Goal: Entertainment & Leisure: Consume media (video, audio)

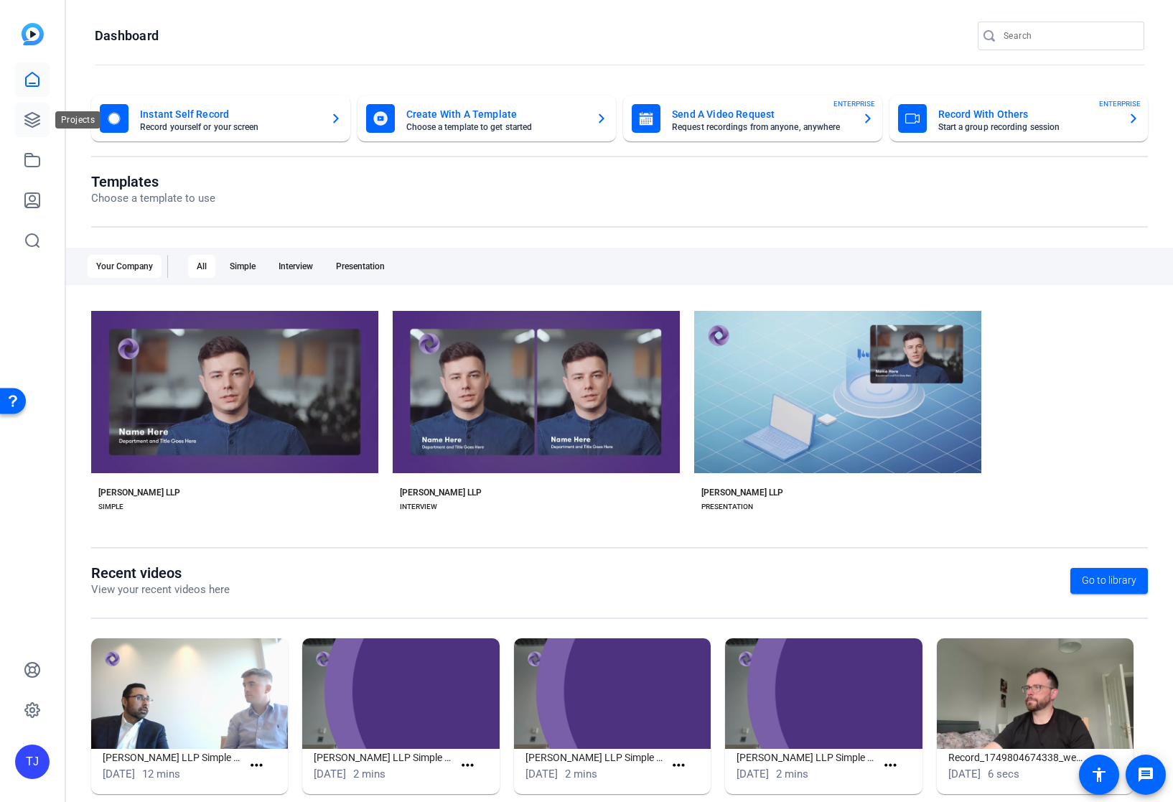
click at [25, 118] on icon at bounding box center [32, 119] width 17 height 17
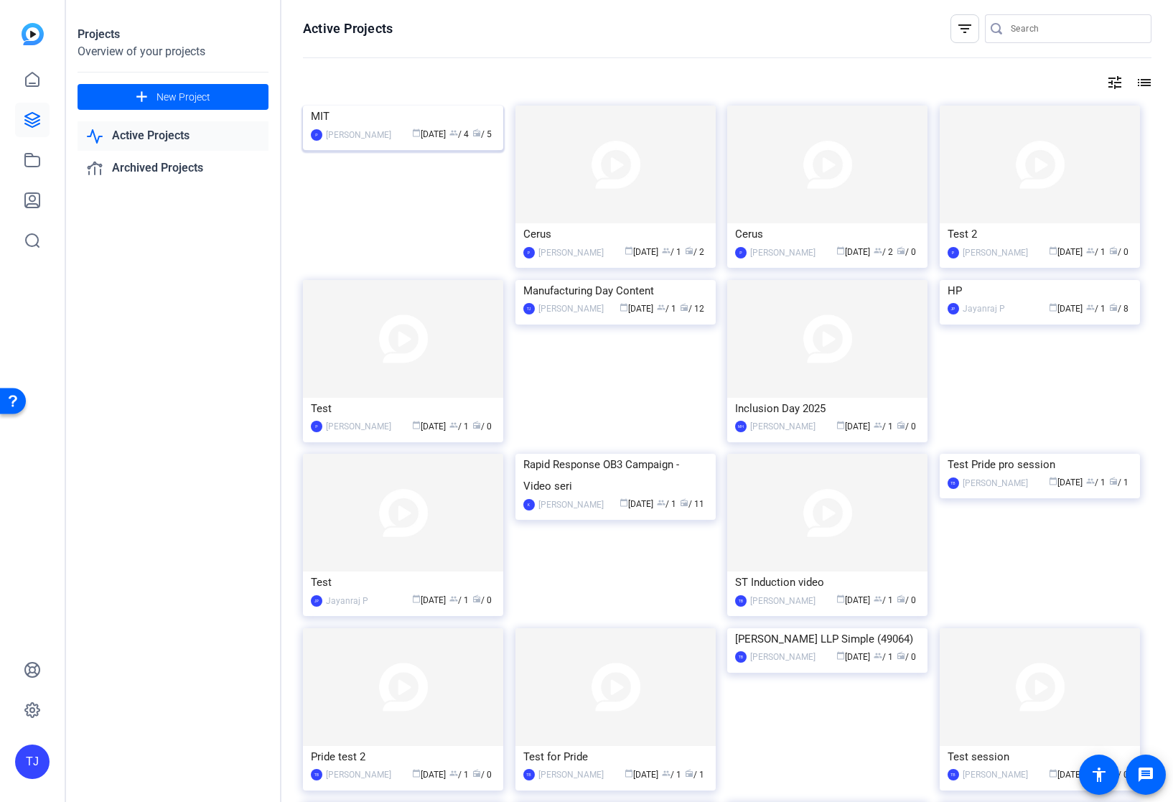
click at [401, 106] on img at bounding box center [403, 106] width 200 height 0
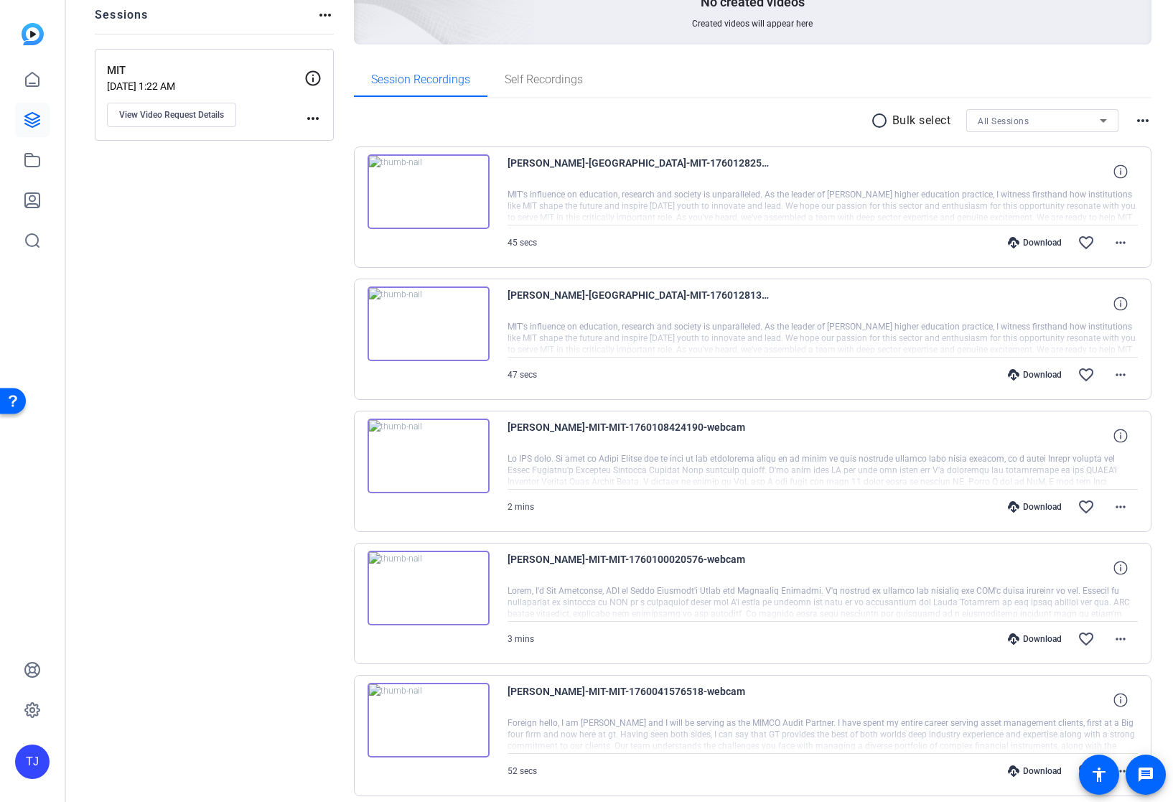
scroll to position [157, 0]
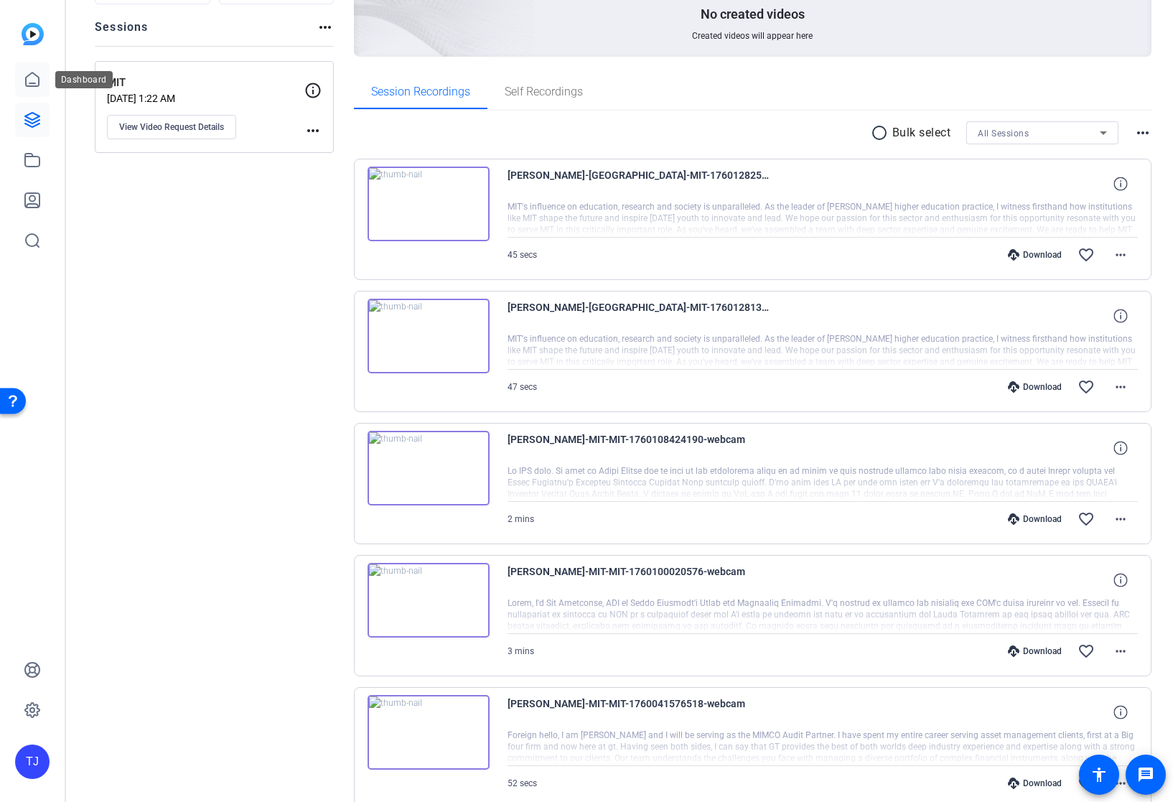
click at [24, 80] on icon at bounding box center [32, 79] width 17 height 17
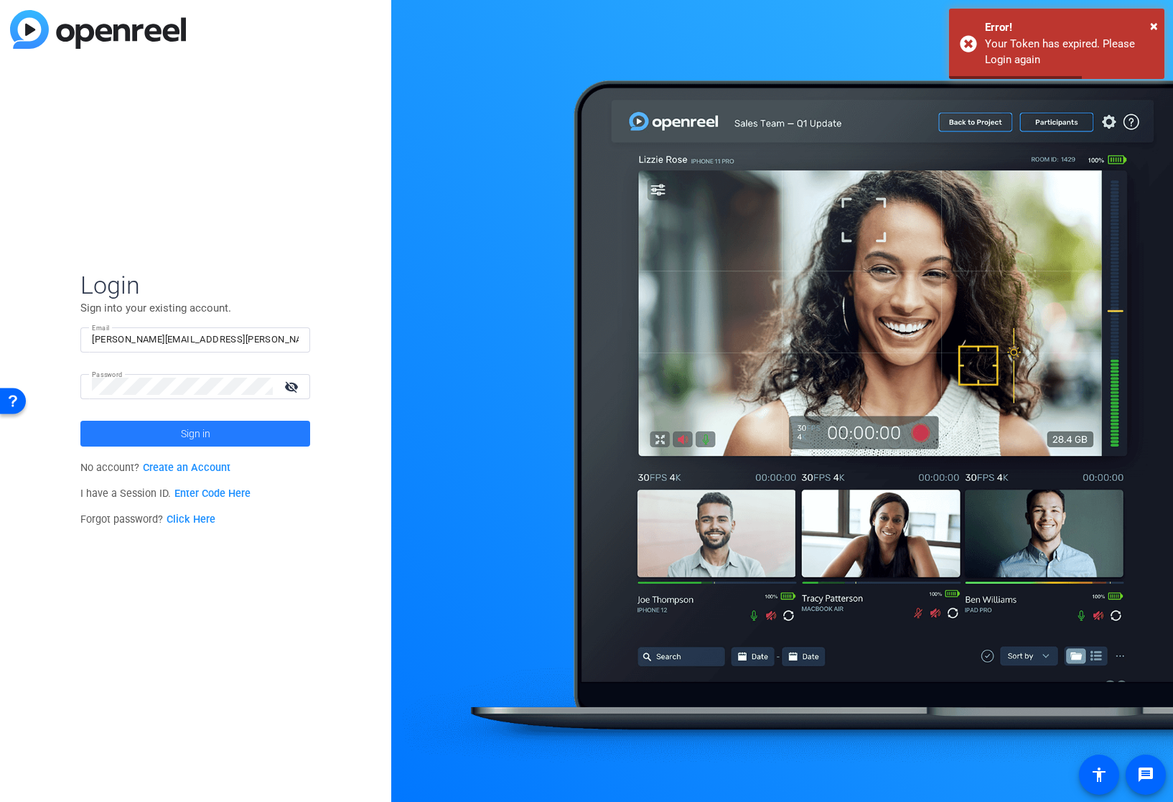
click at [189, 427] on span "Sign in" at bounding box center [195, 434] width 29 height 36
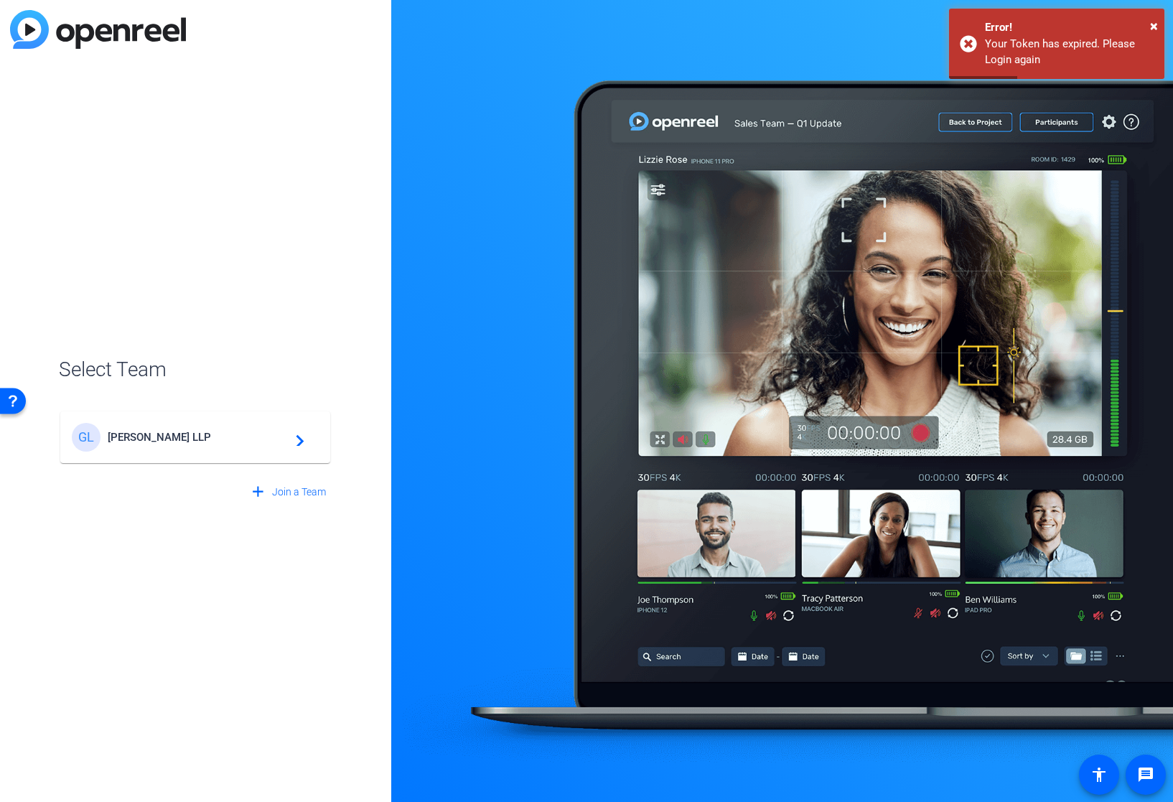
click at [189, 427] on div "[PERSON_NAME] LLP navigate_next" at bounding box center [195, 437] width 247 height 29
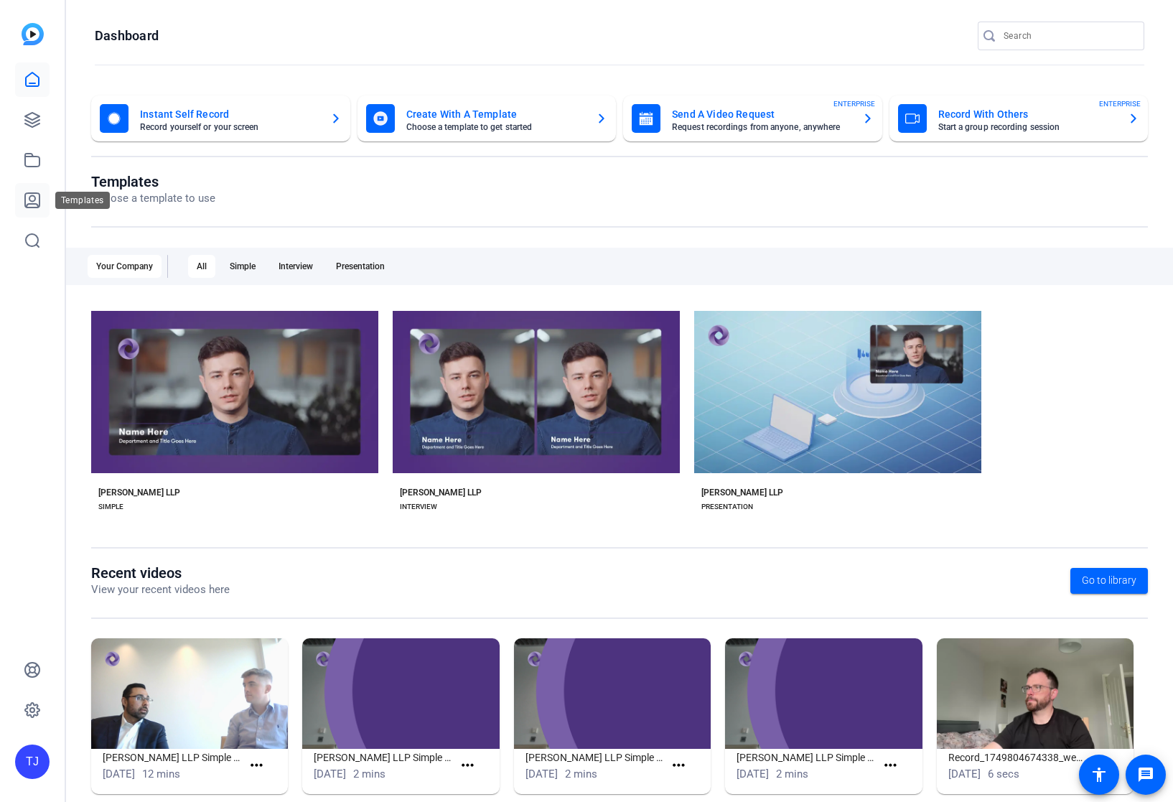
click at [32, 197] on icon at bounding box center [32, 200] width 17 height 17
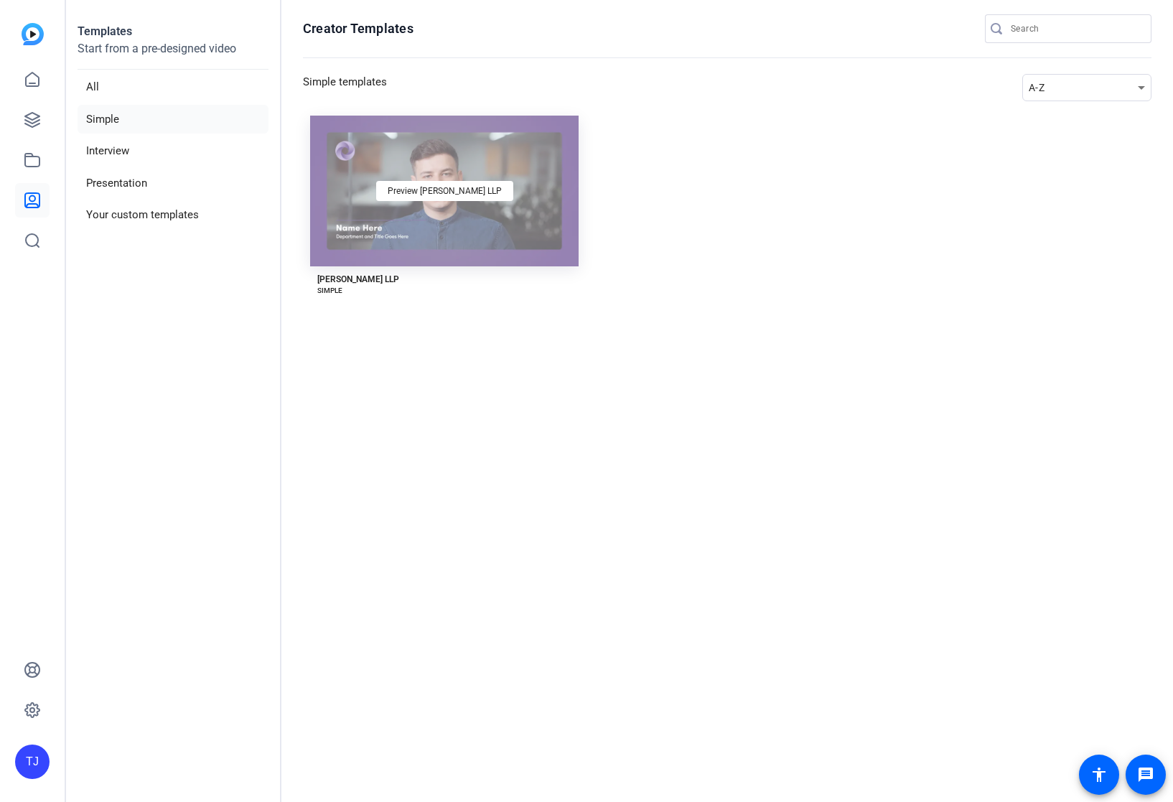
click at [390, 215] on div "Preview [PERSON_NAME] LLP" at bounding box center [444, 191] width 268 height 151
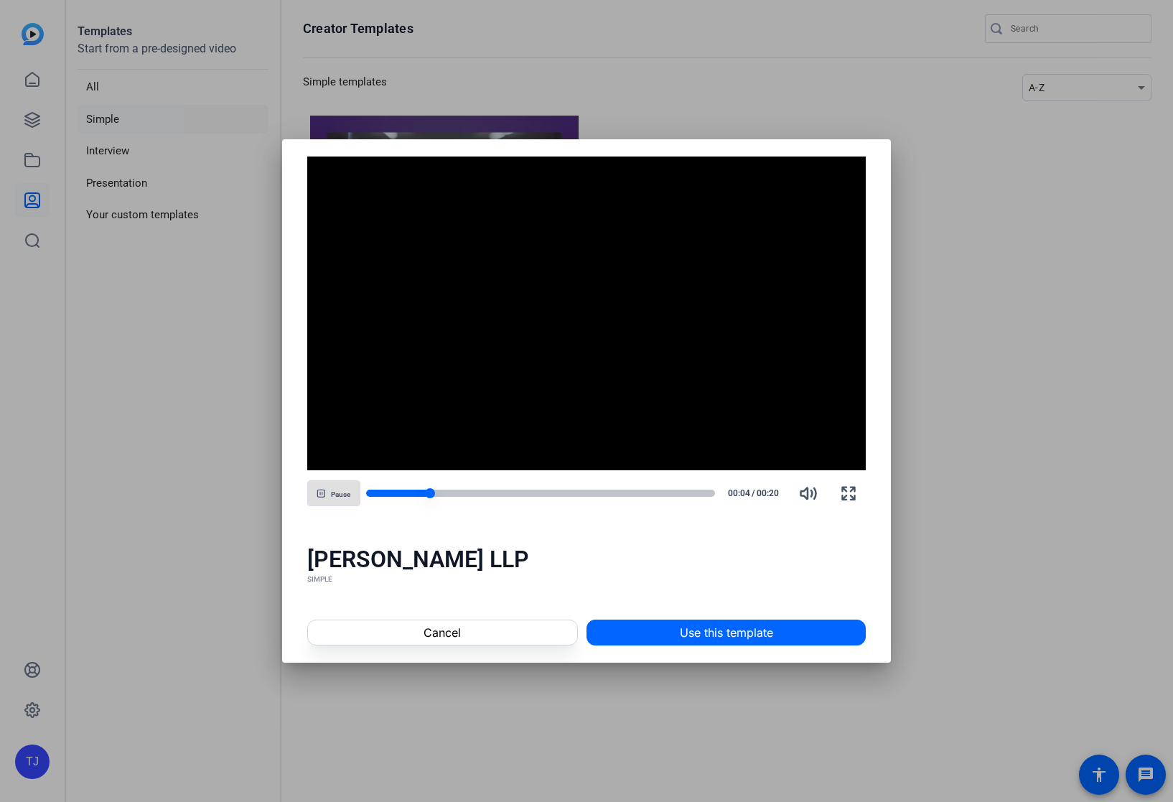
click at [477, 491] on div at bounding box center [541, 493] width 350 height 7
click at [517, 495] on div at bounding box center [541, 493] width 350 height 7
click at [559, 493] on div at bounding box center [541, 493] width 350 height 7
click at [600, 495] on div at bounding box center [541, 493] width 350 height 7
click at [645, 495] on div at bounding box center [541, 493] width 350 height 7
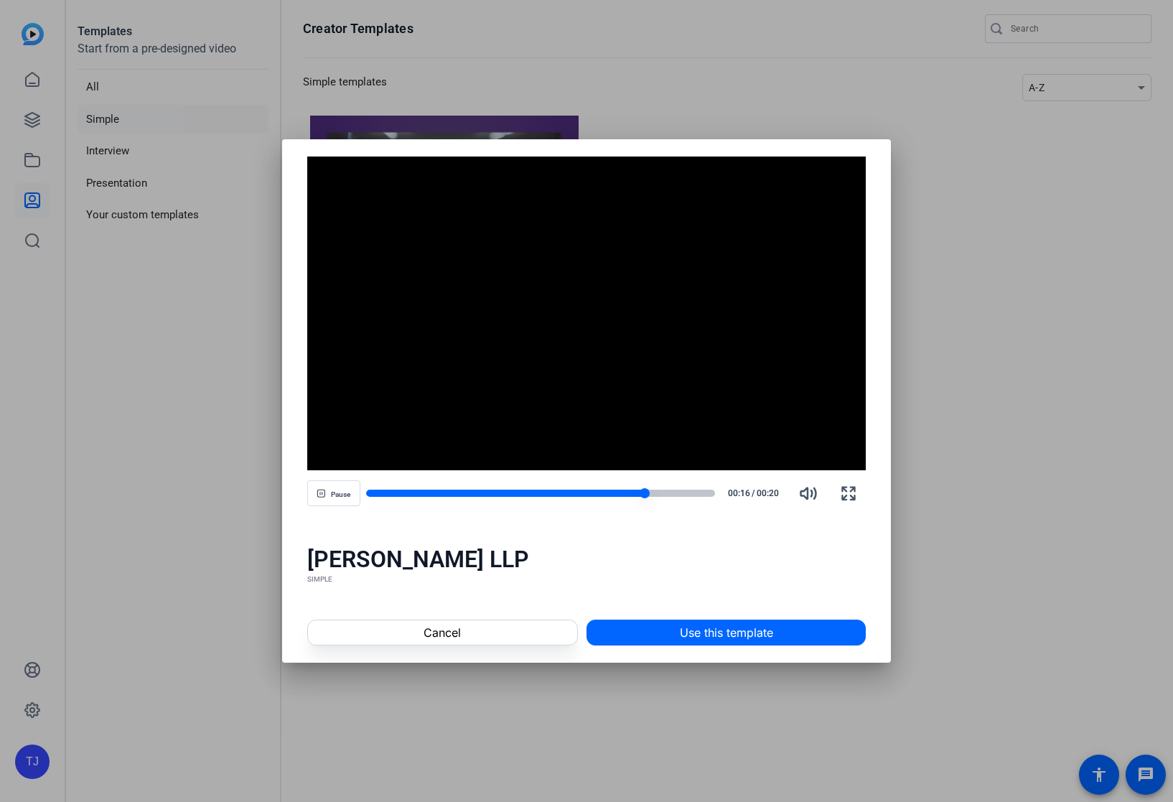
click at [670, 494] on div at bounding box center [541, 493] width 350 height 7
click at [685, 494] on div at bounding box center [541, 493] width 350 height 7
click at [699, 492] on div at bounding box center [541, 493] width 350 height 7
click at [616, 492] on div at bounding box center [534, 493] width 337 height 7
click at [481, 629] on span at bounding box center [442, 632] width 269 height 34
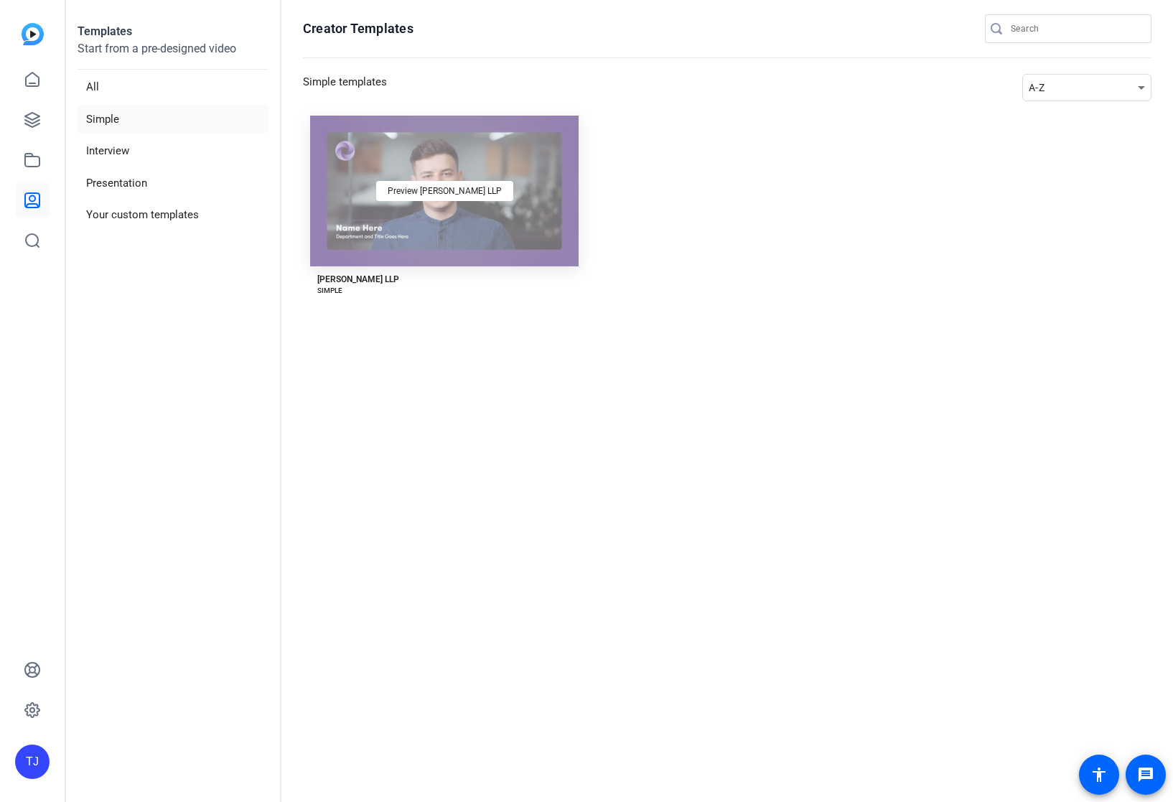
click at [410, 260] on div "Preview [PERSON_NAME] LLP" at bounding box center [444, 191] width 268 height 151
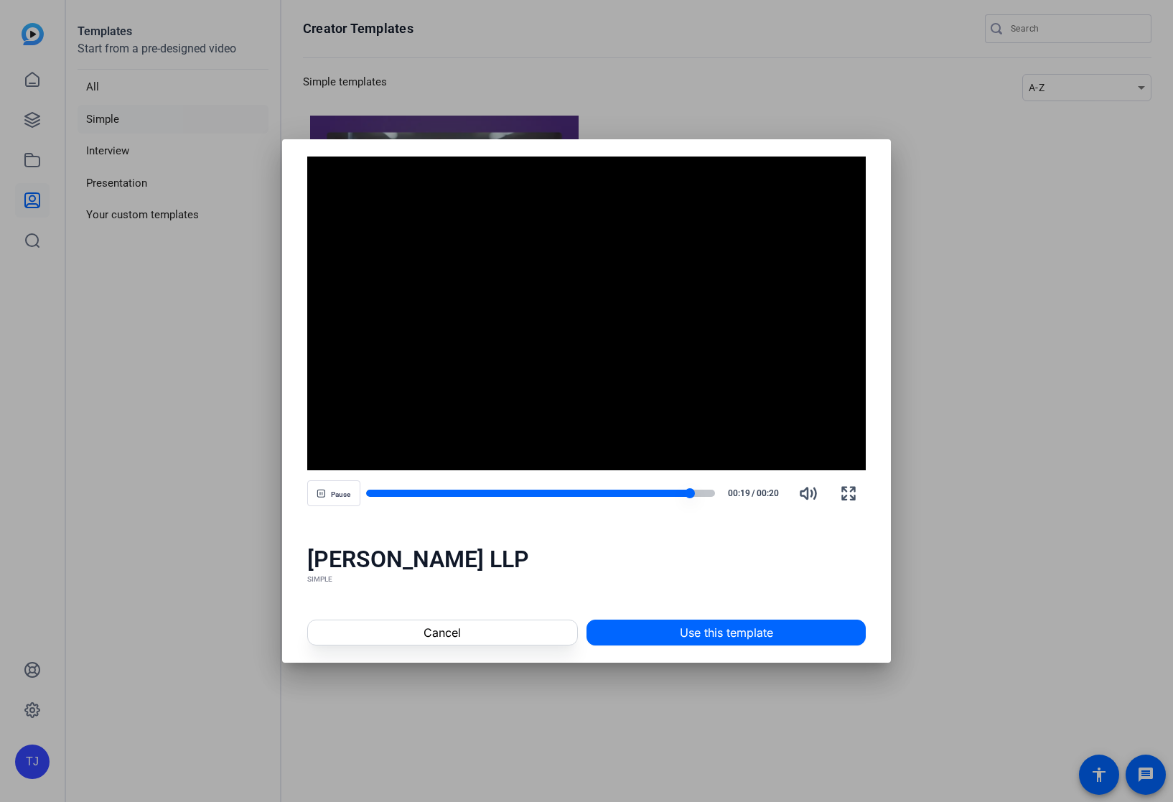
click at [406, 494] on div at bounding box center [528, 493] width 324 height 7
drag, startPoint x: 423, startPoint y: 492, endPoint x: 442, endPoint y: 492, distance: 18.7
click at [442, 492] on div at bounding box center [541, 493] width 350 height 7
click at [342, 491] on span "Pause" at bounding box center [340, 494] width 19 height 9
click at [619, 490] on div at bounding box center [541, 493] width 350 height 7
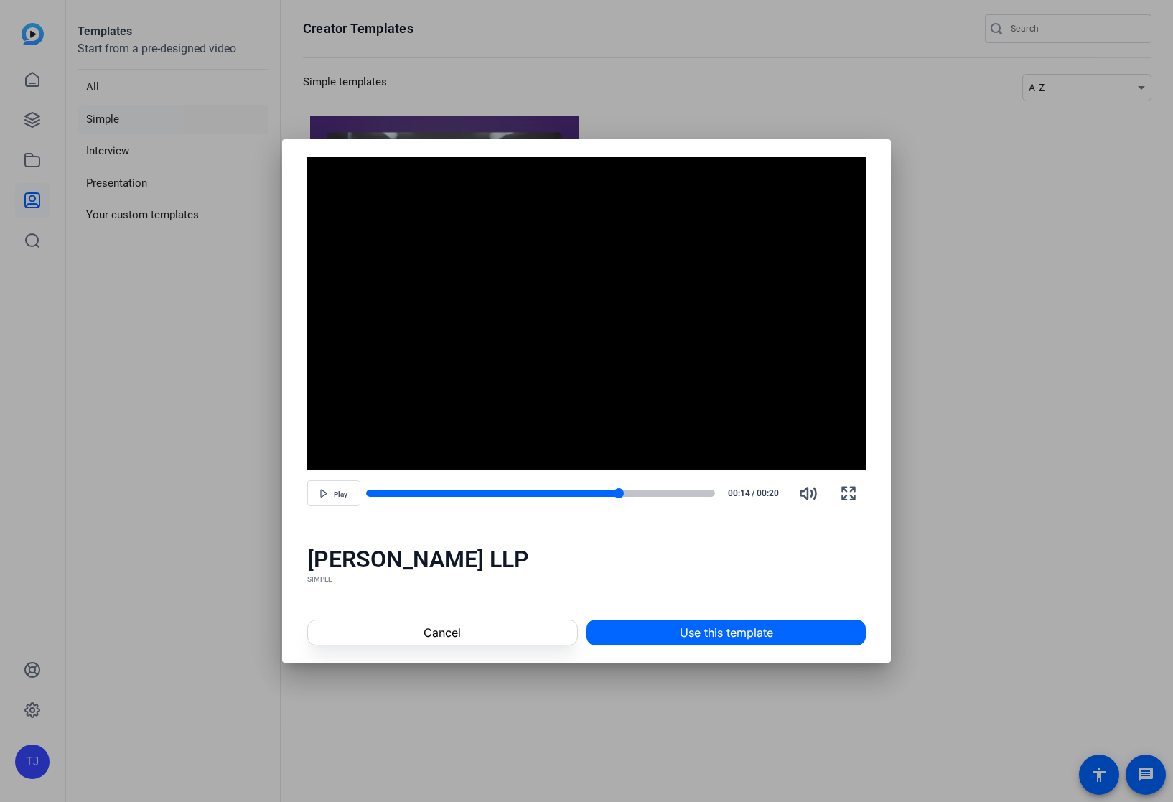
click at [653, 493] on div at bounding box center [541, 493] width 350 height 7
click at [678, 493] on div at bounding box center [541, 493] width 350 height 7
click at [521, 640] on span at bounding box center [442, 632] width 269 height 34
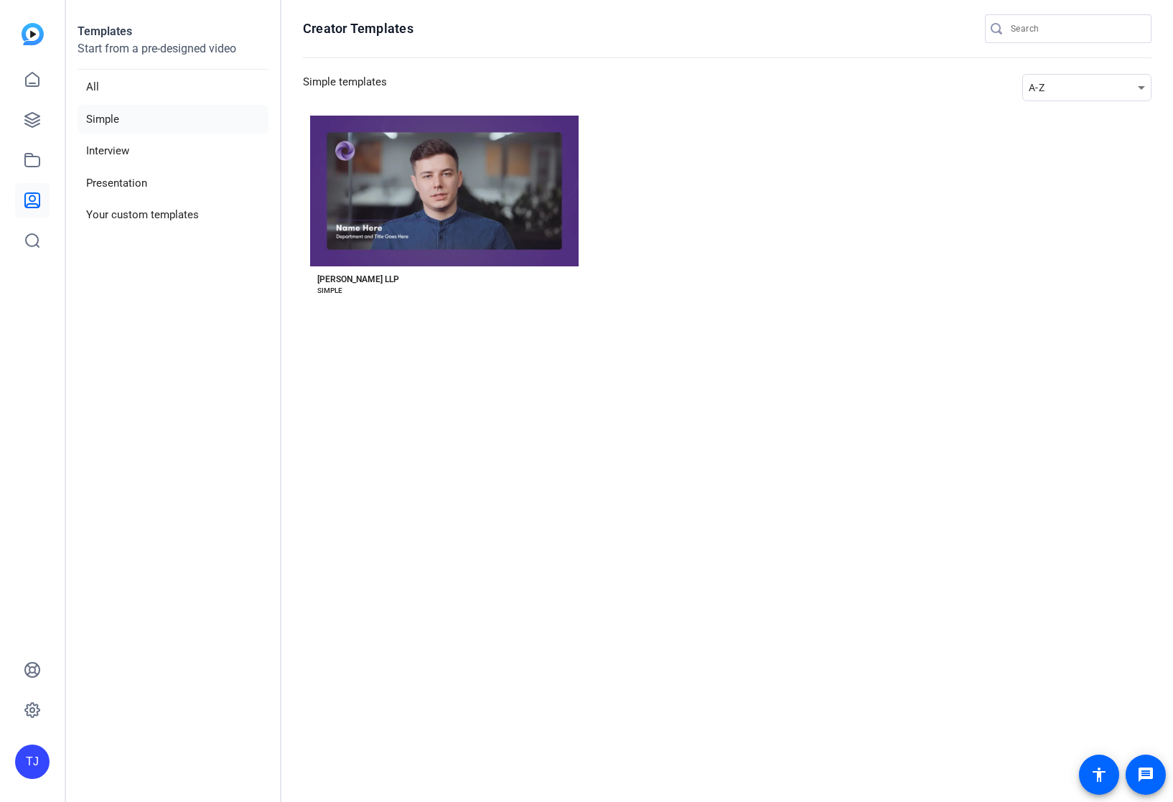
click at [137, 376] on aside "Templates Start from a pre-designed video All Simple Interview Presentation You…" at bounding box center [173, 401] width 215 height 802
